Goal: Find specific page/section: Find specific page/section

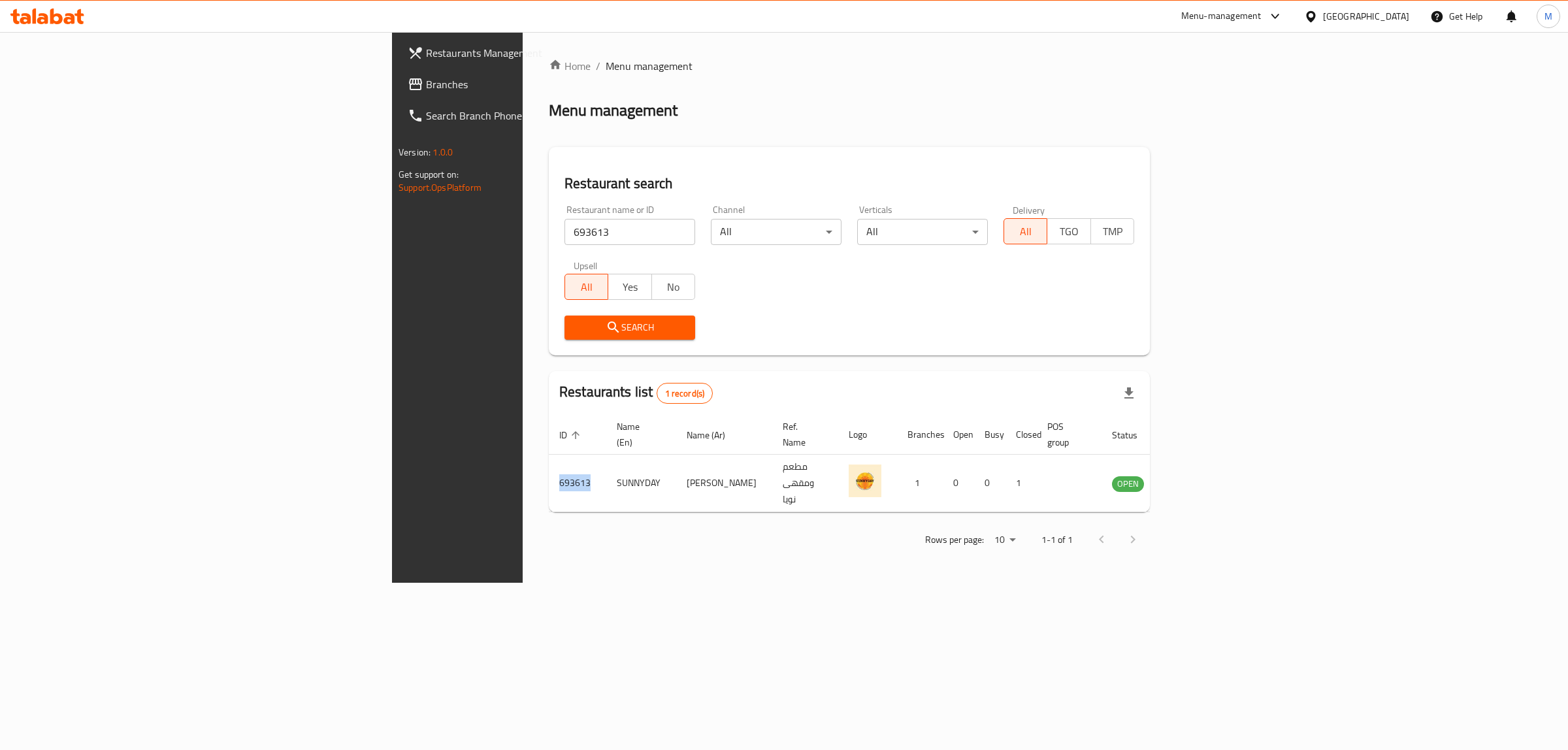
click at [56, 14] on icon at bounding box center [56, 15] width 13 height 15
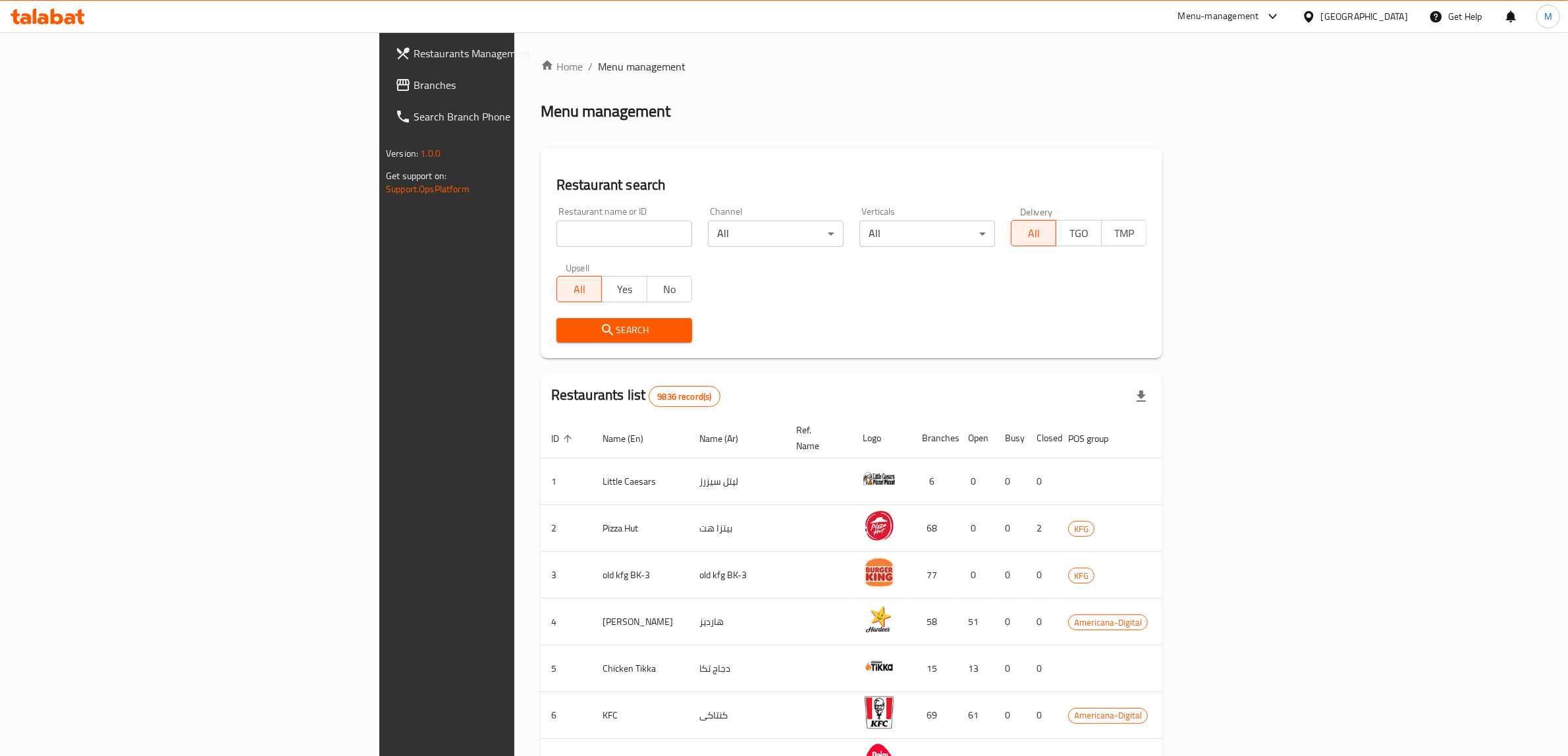
click at [1391, 17] on div "Kuwait" at bounding box center [1364, 17] width 87 height 15
click at [1266, 347] on div "United Arab Emirates" at bounding box center [1265, 345] width 87 height 15
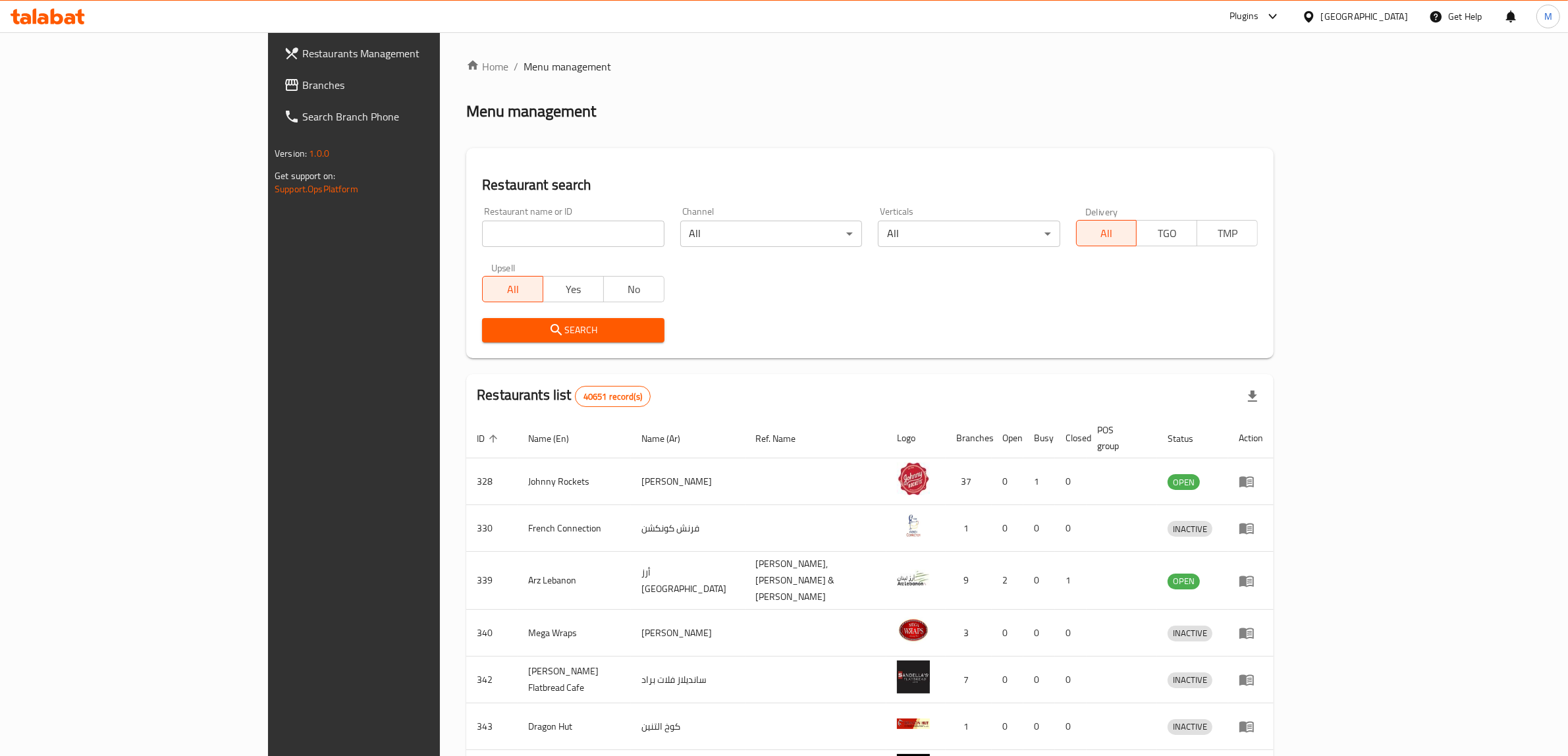
click at [303, 80] on span "Branches" at bounding box center [411, 84] width 217 height 16
click at [483, 230] on input "search" at bounding box center [573, 234] width 182 height 27
paste input "678982"
type input "678982"
click at [493, 327] on span "Search" at bounding box center [573, 330] width 161 height 17
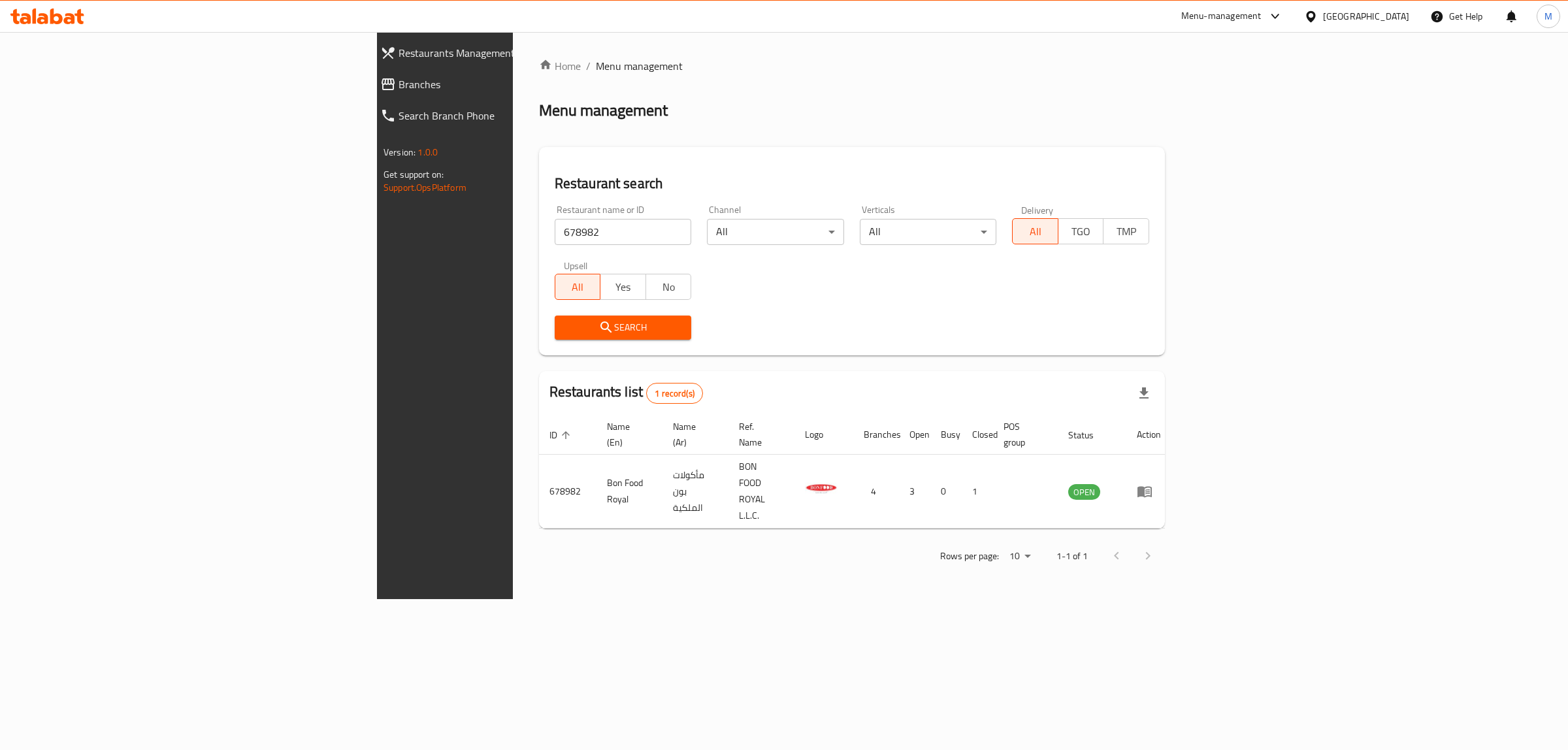
click at [539, 141] on div "Home / Menu management Menu management Restaurant search Restaurant name or ID …" at bounding box center [852, 316] width 626 height 515
click at [791, 143] on div "Home / Menu management Menu management Restaurant search Restaurant name or ID …" at bounding box center [852, 316] width 626 height 515
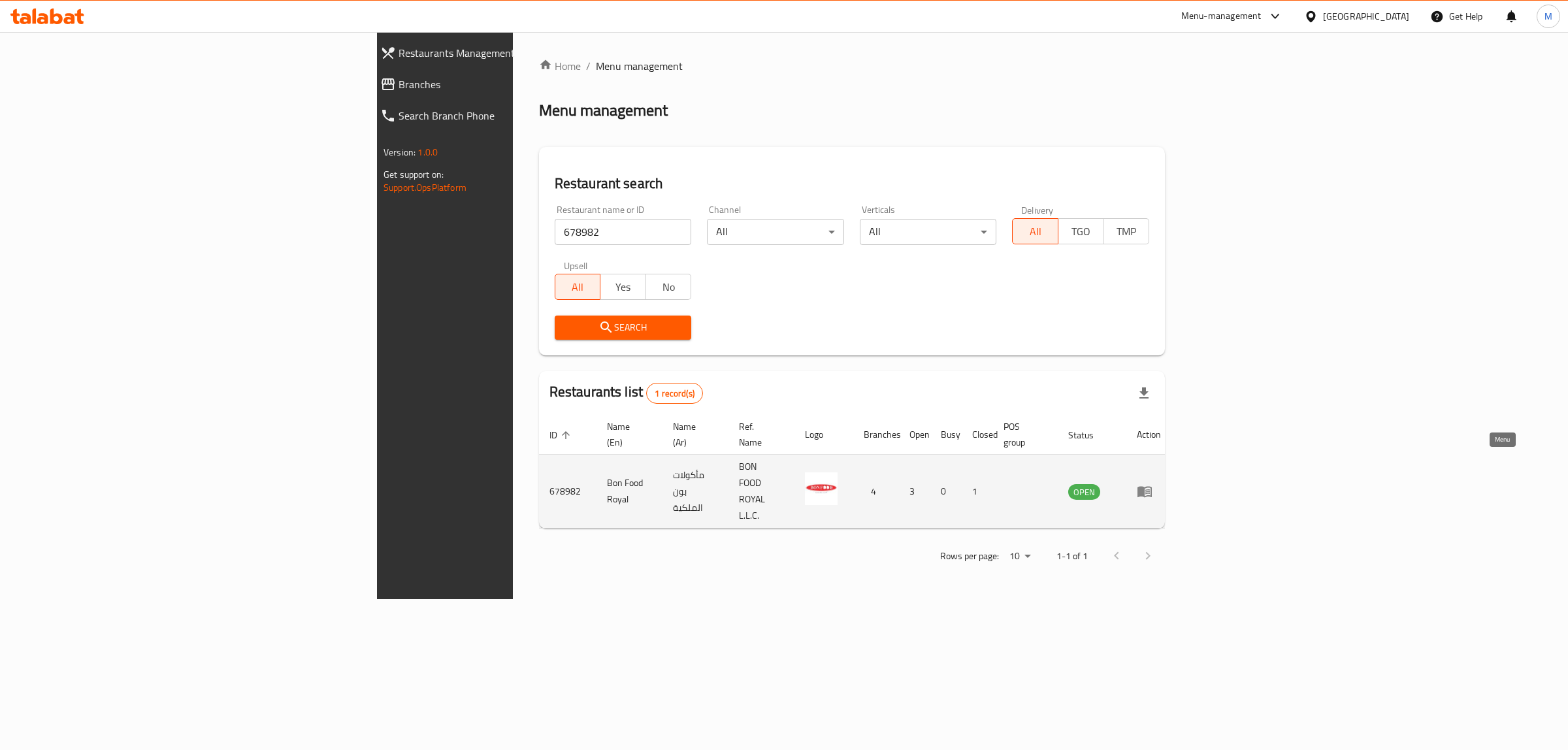
click at [1152, 483] on icon "enhanced table" at bounding box center [1144, 491] width 15 height 15
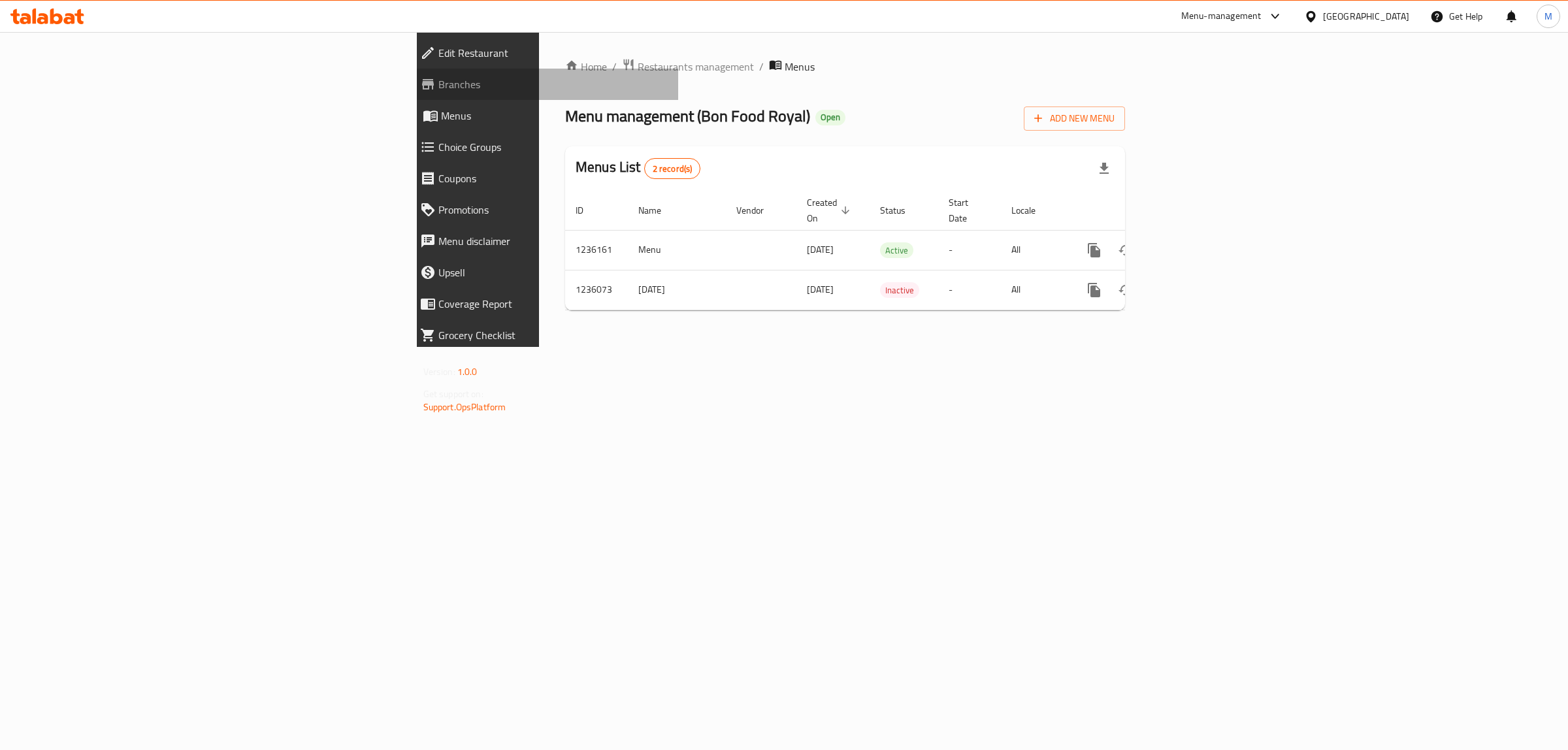
click at [410, 94] on link "Branches" at bounding box center [544, 84] width 269 height 31
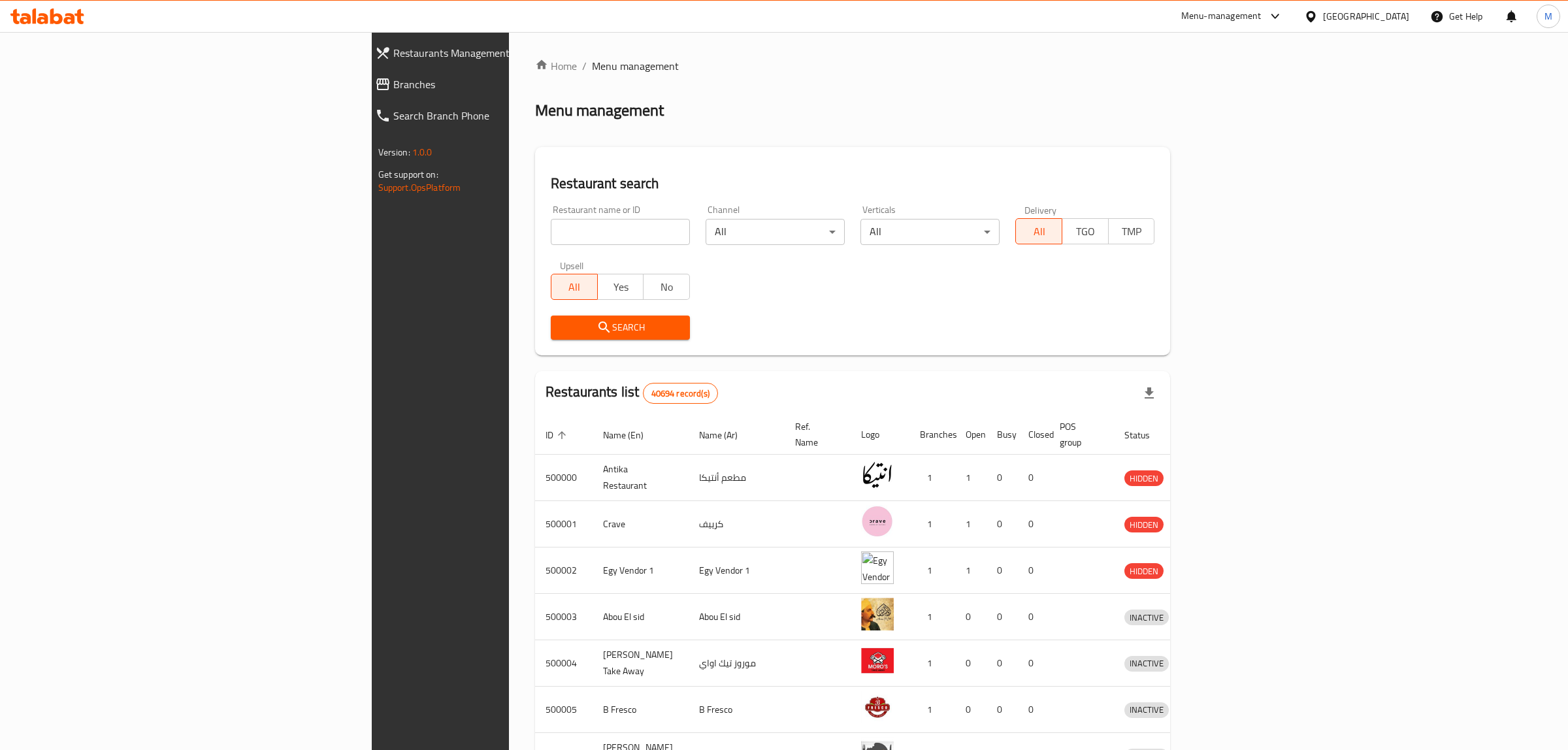
click at [425, 233] on div at bounding box center [784, 375] width 1568 height 750
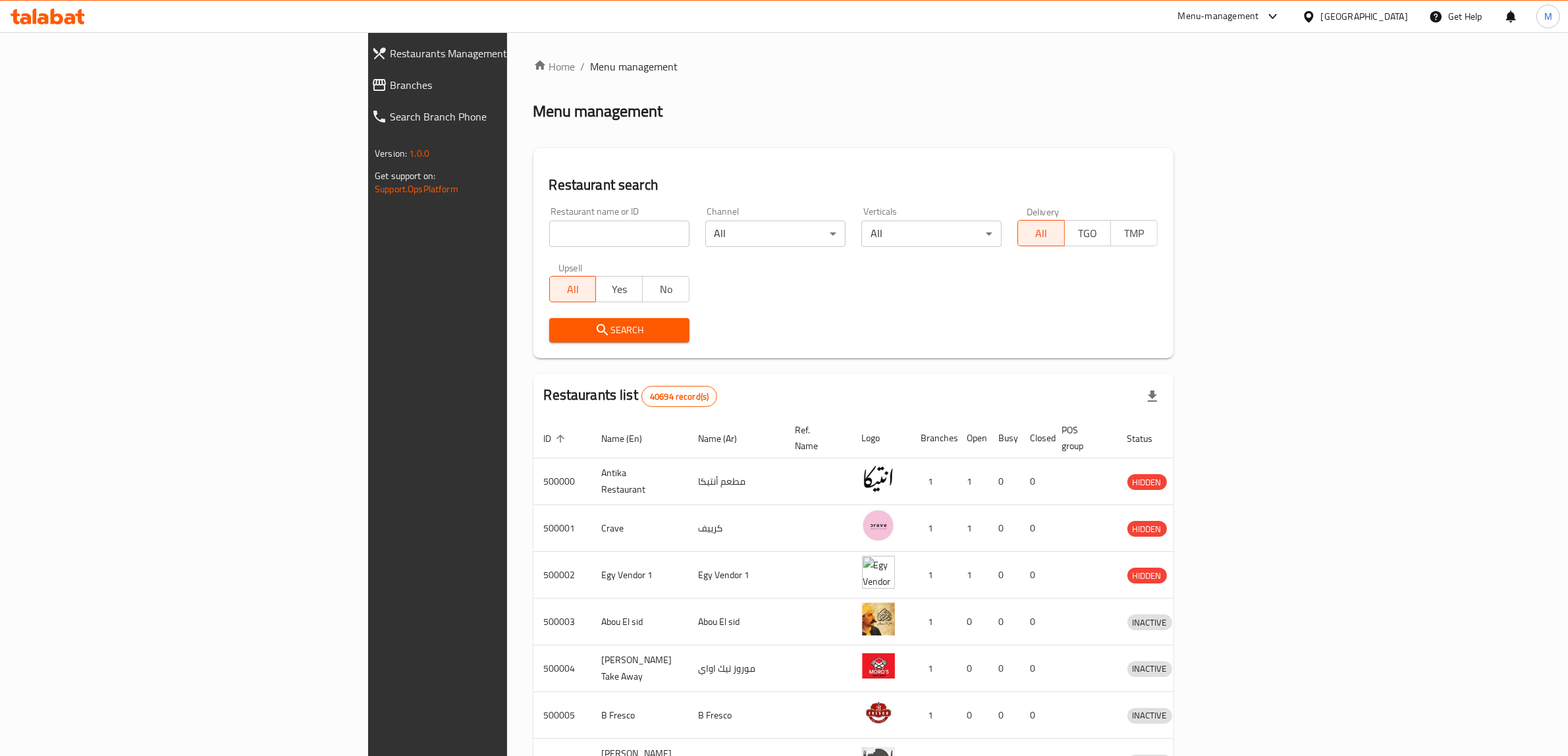
click at [550, 242] on input "search" at bounding box center [619, 234] width 140 height 27
paste input "678407"
type input "678407"
click at [560, 331] on span "Search" at bounding box center [619, 330] width 119 height 17
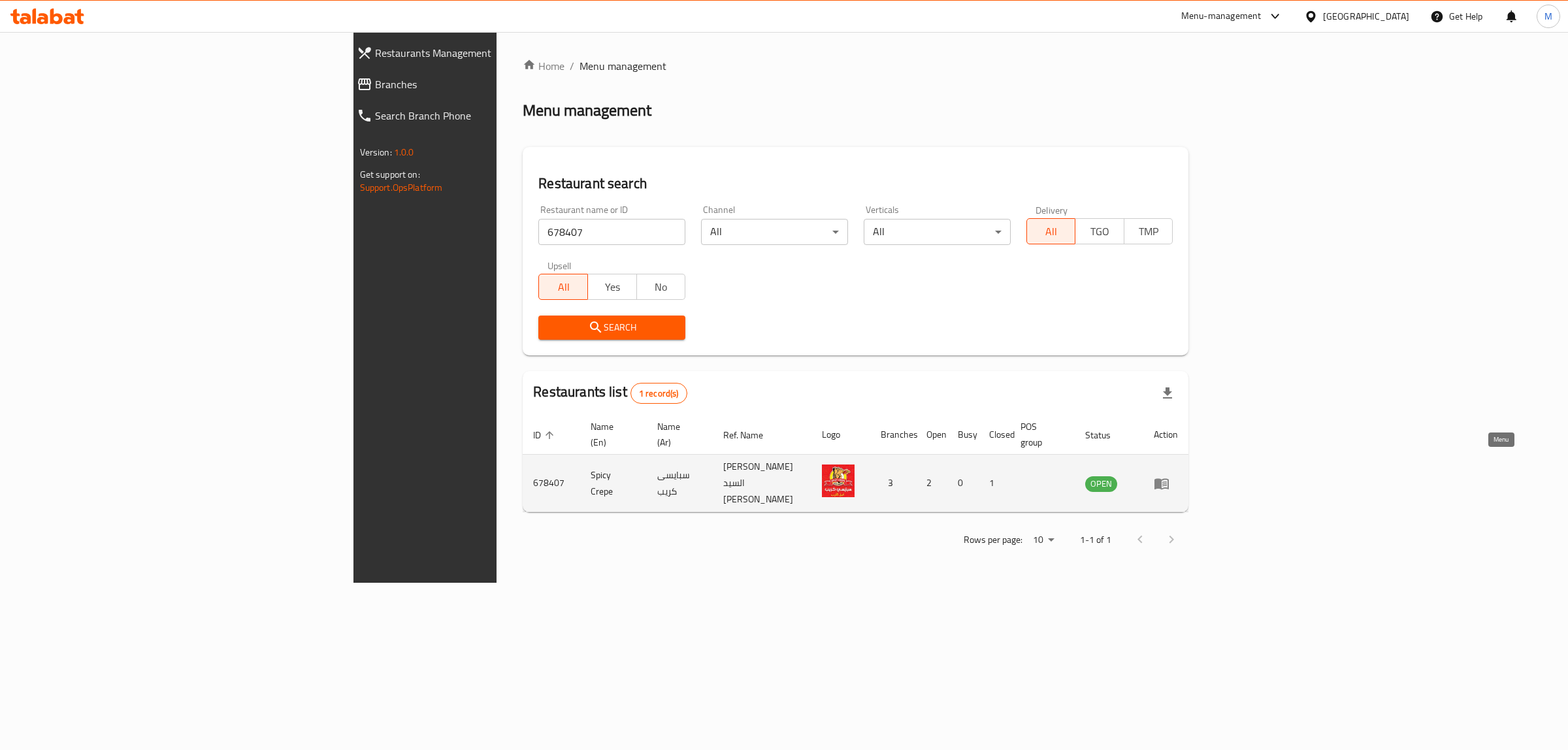
click at [1167, 481] on icon "enhanced table" at bounding box center [1164, 484] width 5 height 5
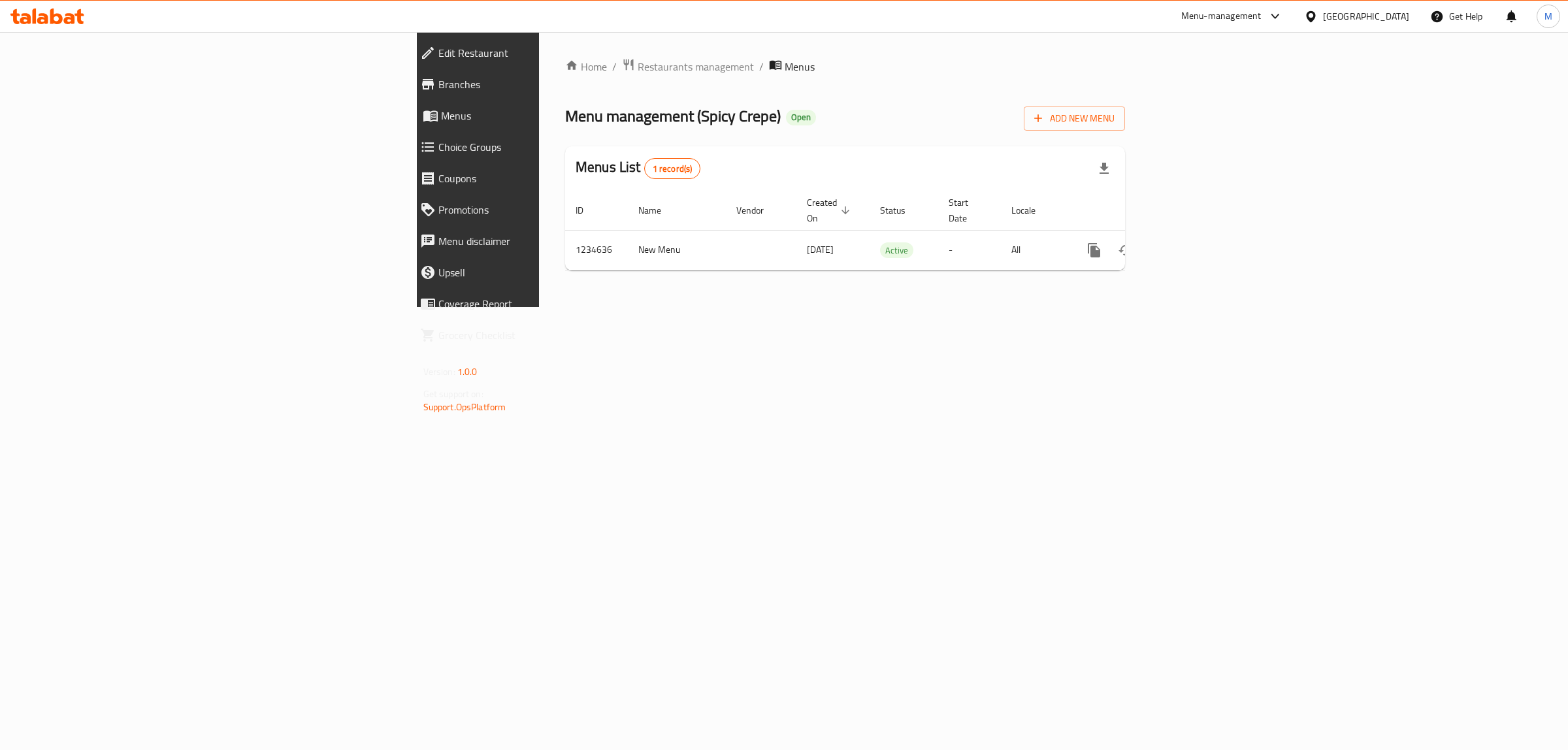
click at [64, 20] on icon at bounding box center [69, 18] width 11 height 11
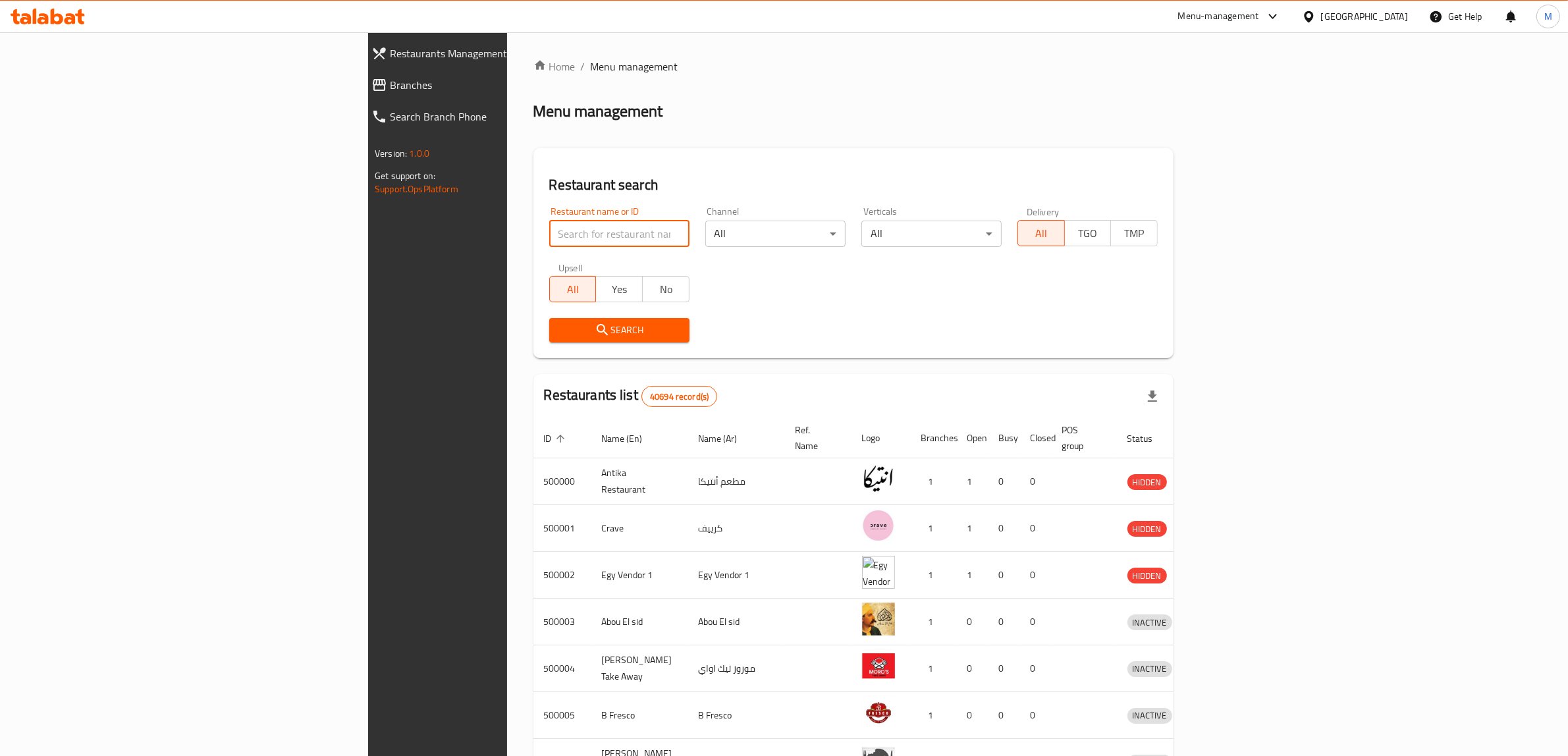
click at [550, 223] on input "search" at bounding box center [619, 234] width 140 height 27
paste input "678407"
type input "678407"
click at [550, 318] on button "Search" at bounding box center [619, 330] width 140 height 25
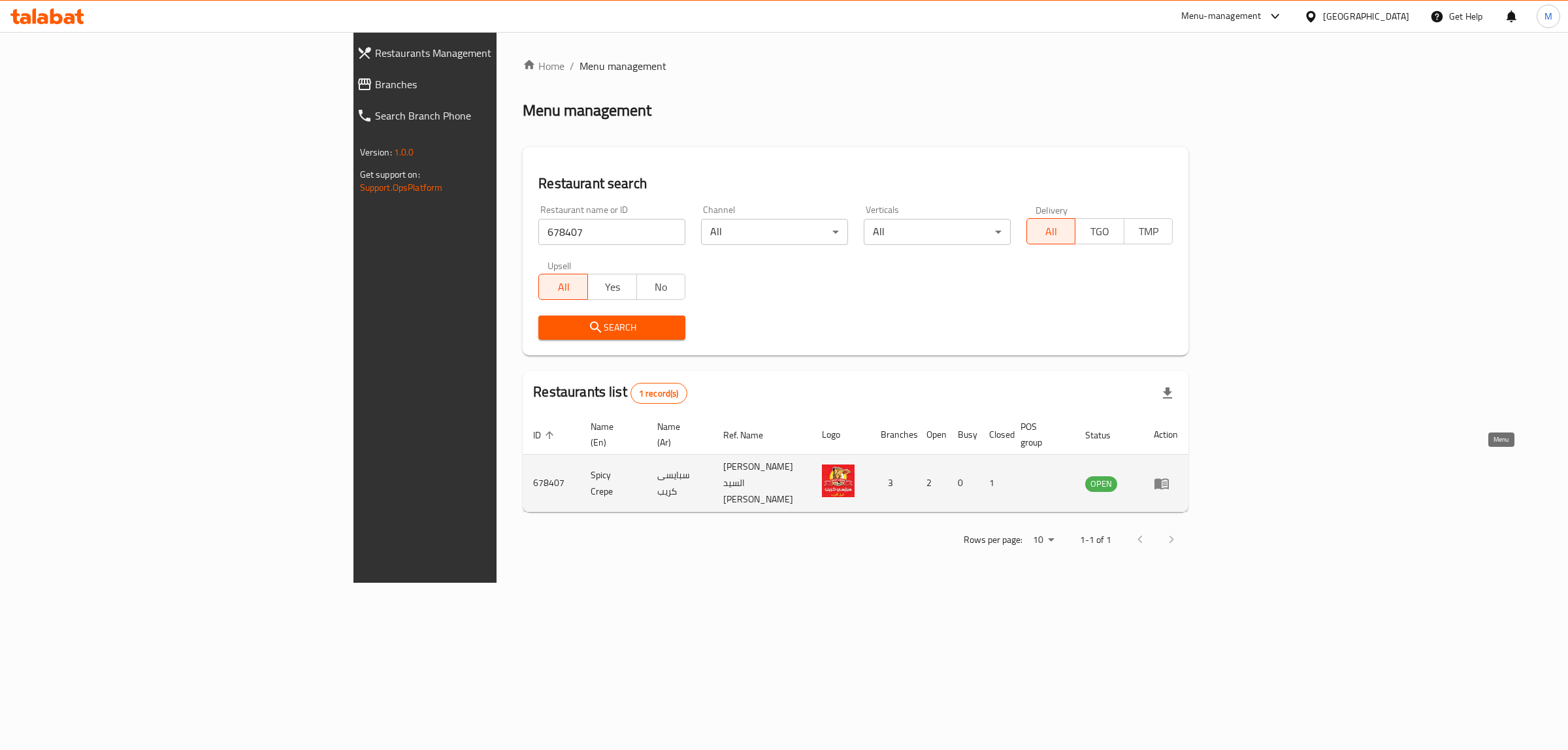
click at [1169, 476] on icon "enhanced table" at bounding box center [1161, 483] width 15 height 15
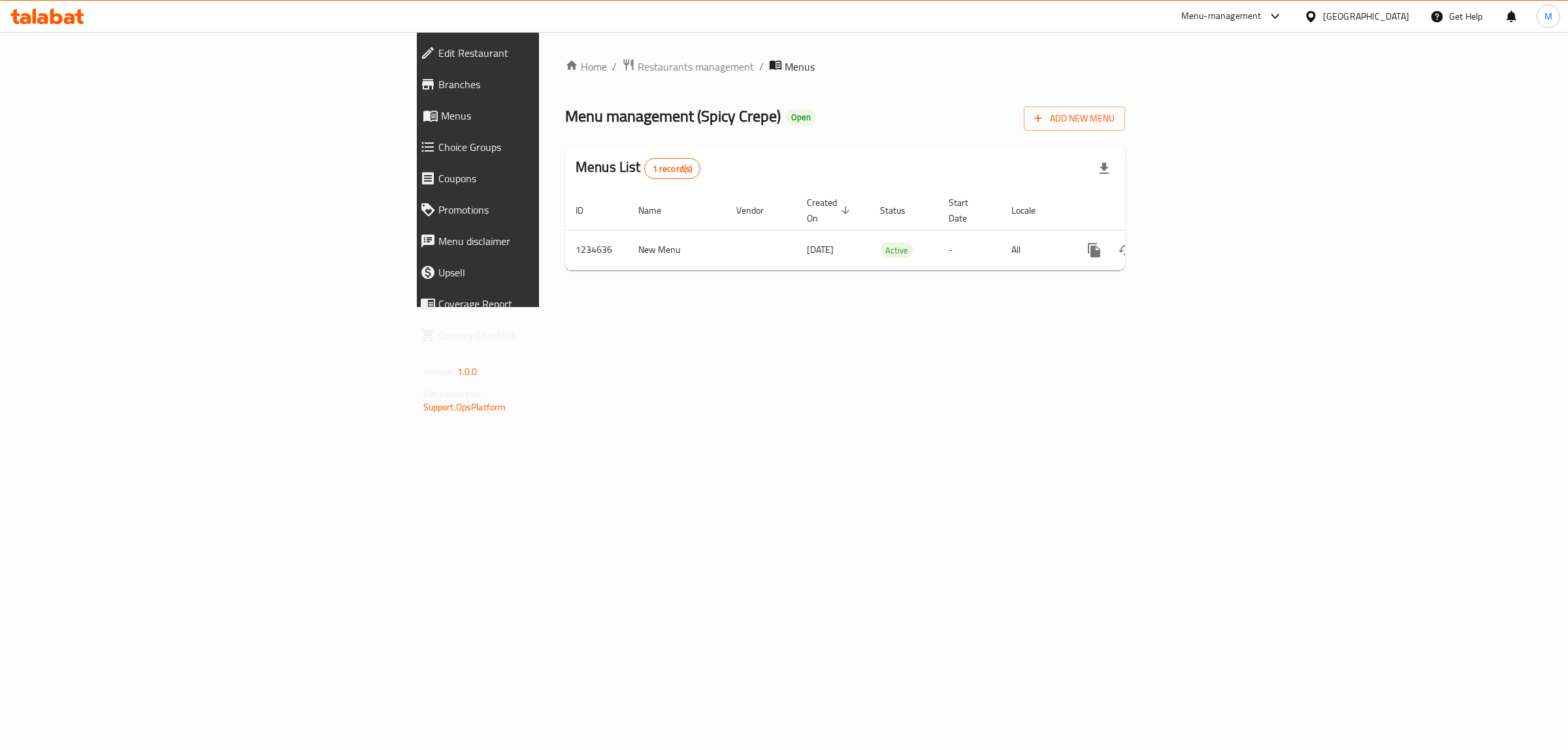
click at [439, 80] on span "Branches" at bounding box center [553, 84] width 230 height 15
